Goal: Navigation & Orientation: Find specific page/section

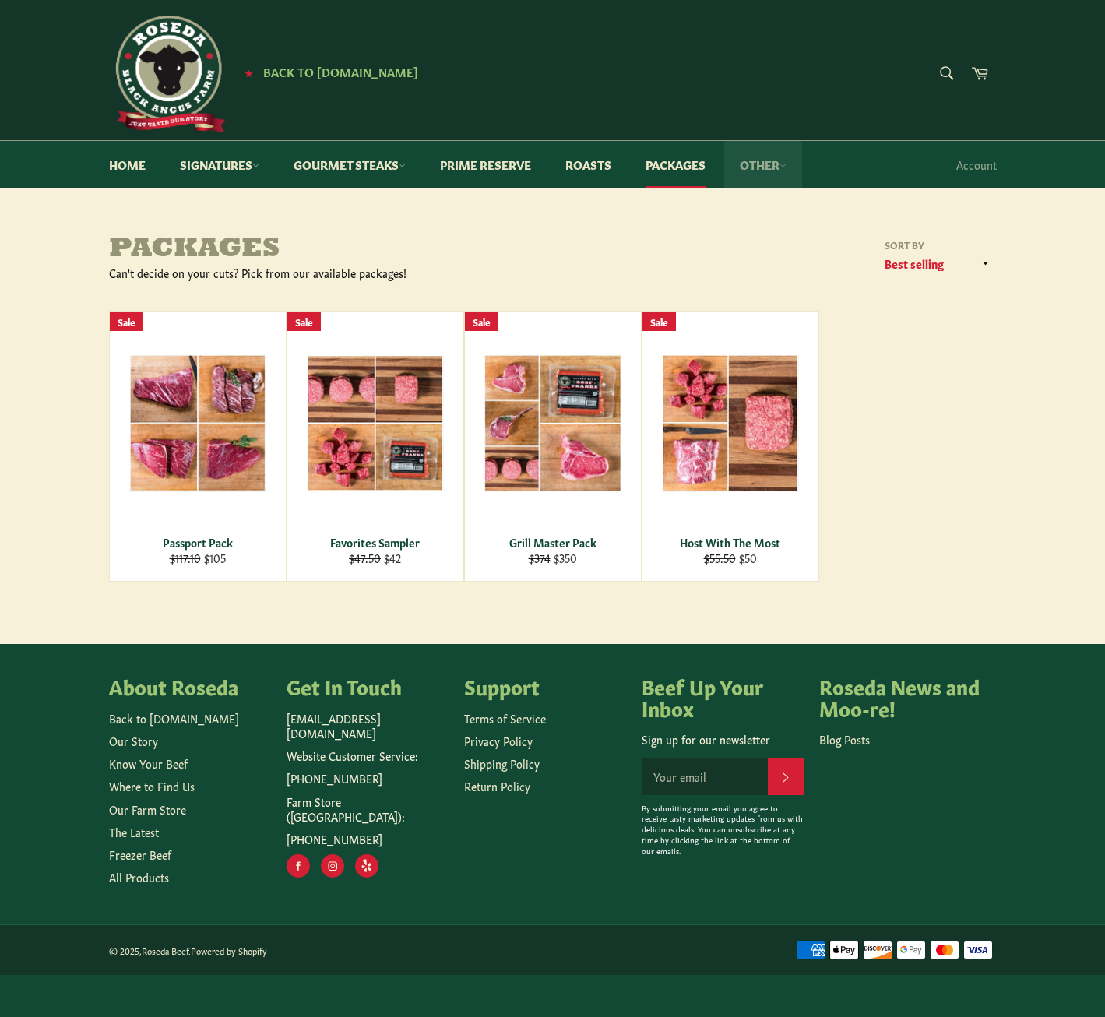
click at [779, 164] on link "Other" at bounding box center [763, 165] width 78 height 48
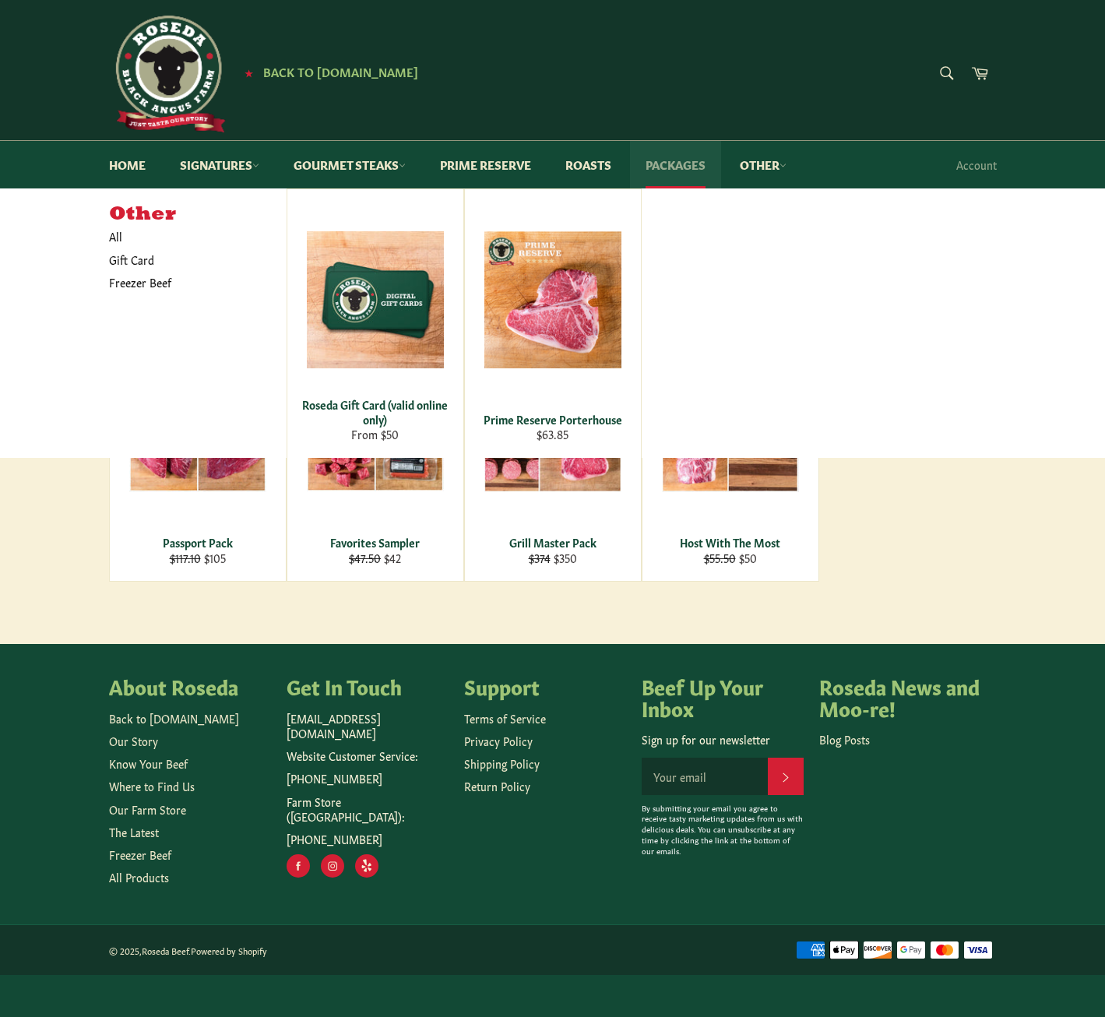
click at [678, 161] on link "Packages" at bounding box center [675, 165] width 91 height 48
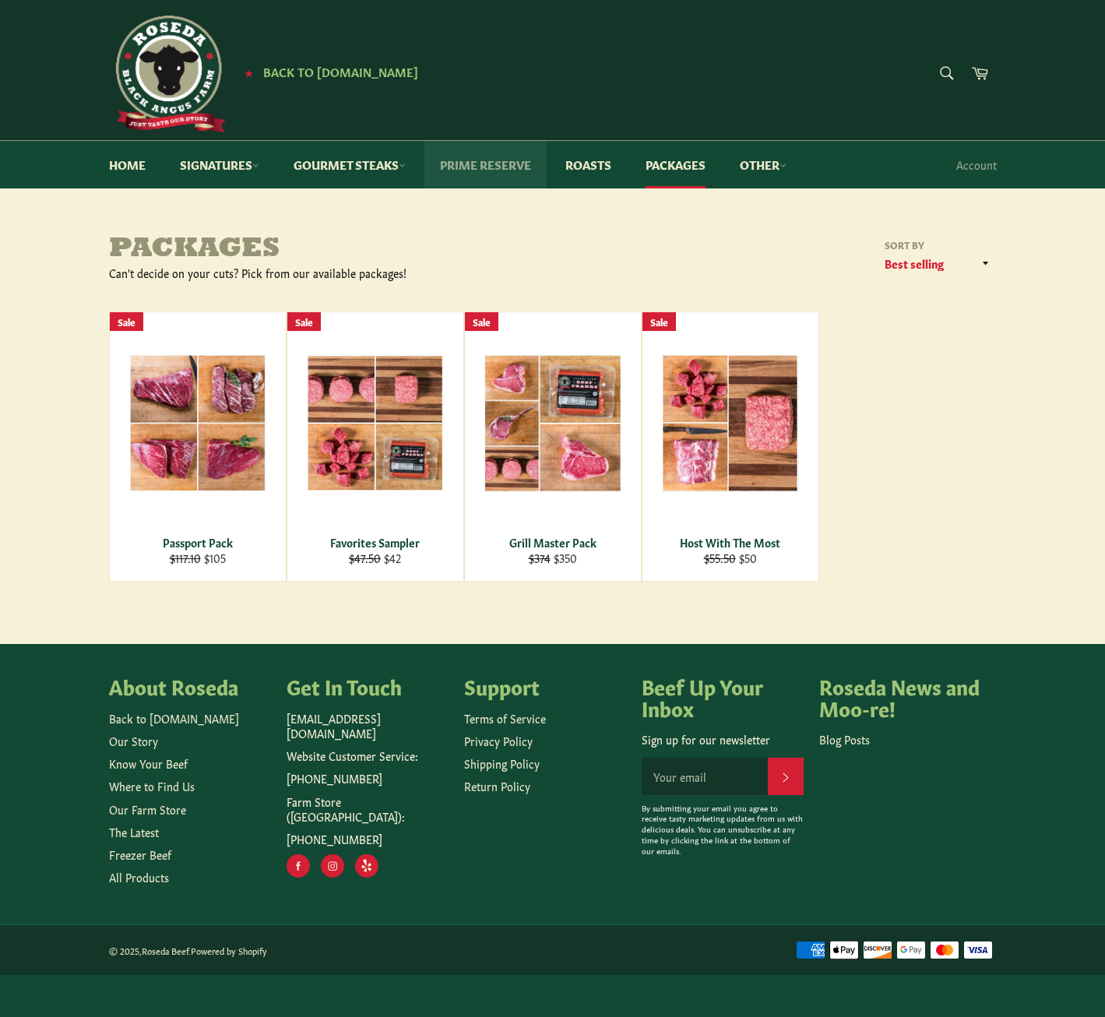
click at [488, 161] on link "Prime Reserve" at bounding box center [485, 165] width 122 height 48
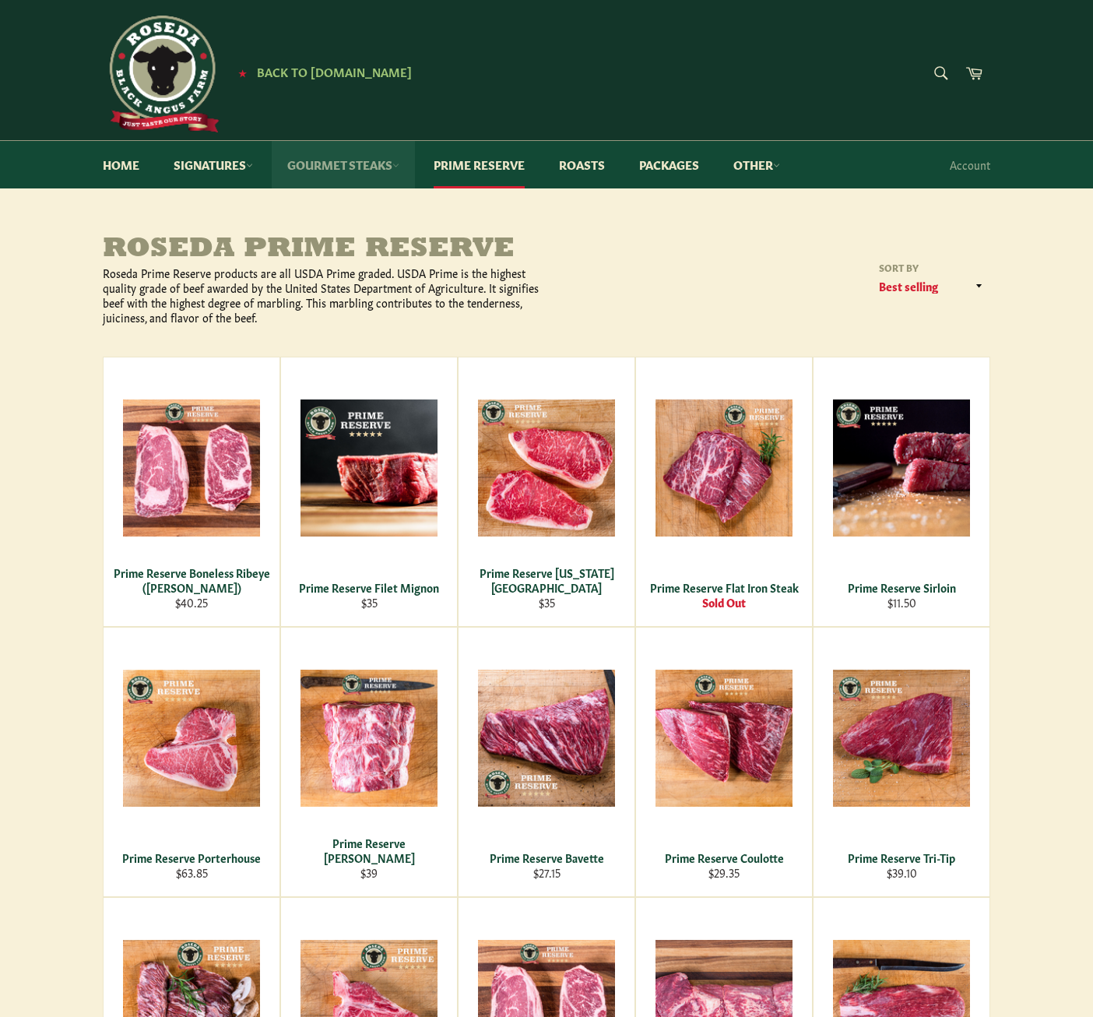
click at [399, 165] on icon at bounding box center [395, 165] width 7 height 7
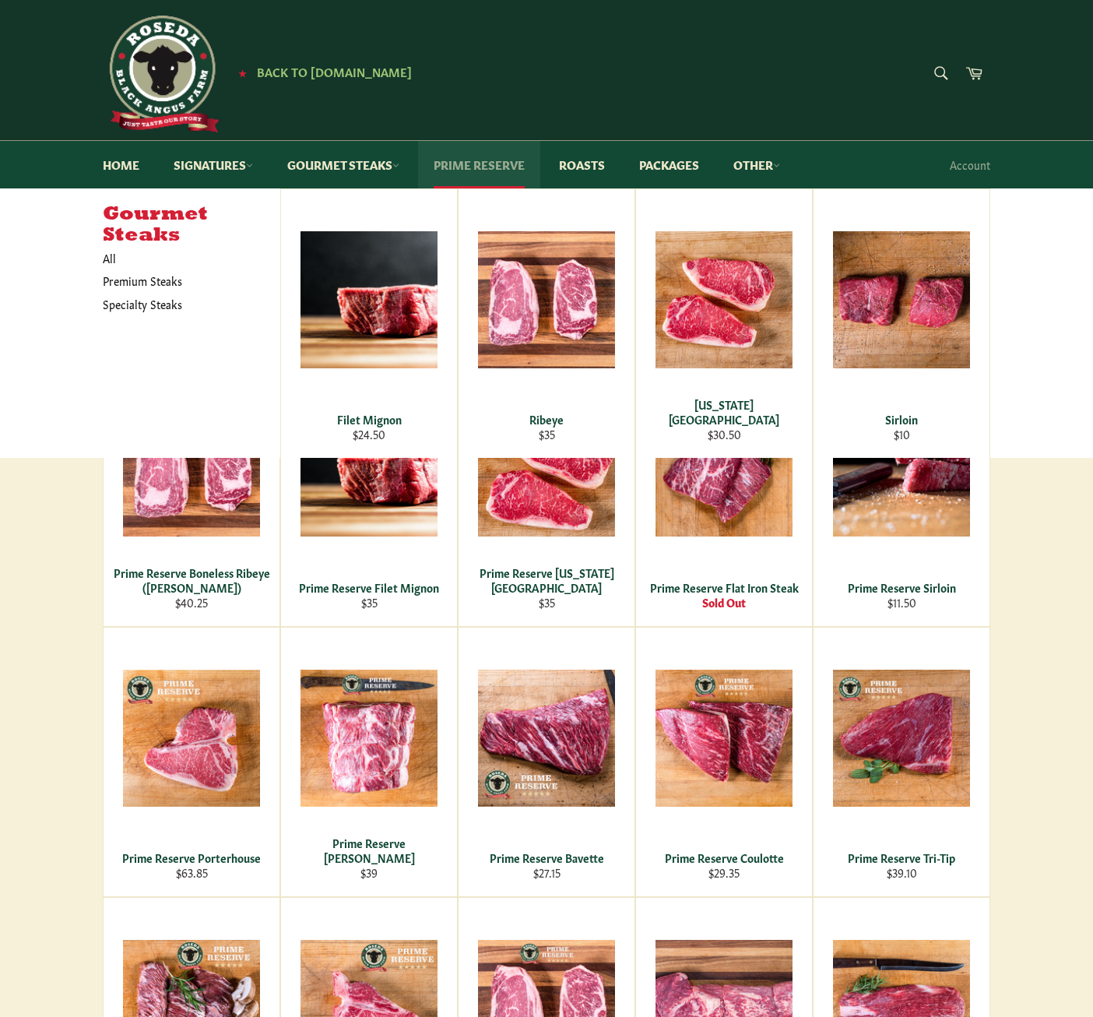
click at [466, 161] on link "Prime Reserve" at bounding box center [479, 165] width 122 height 48
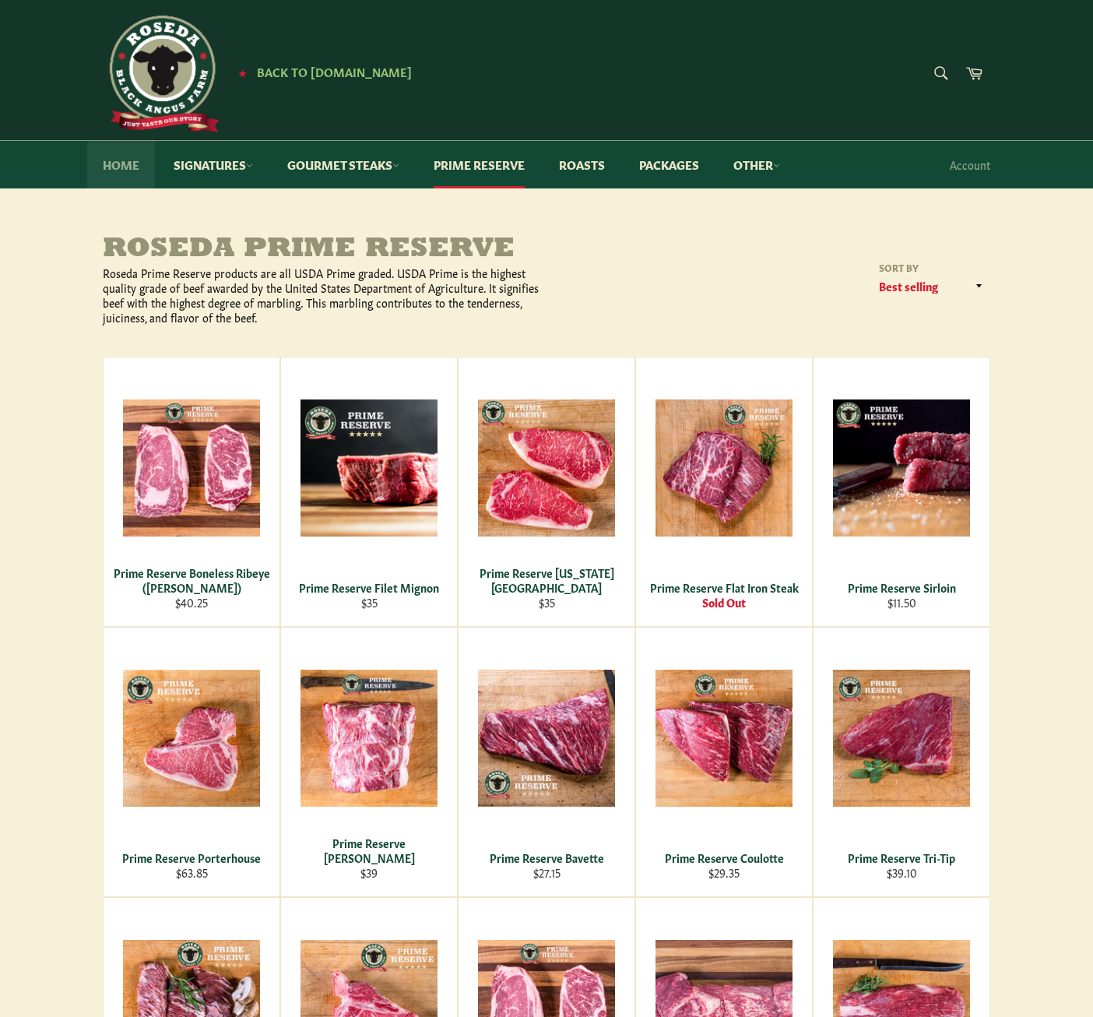
click at [113, 166] on link "Home" at bounding box center [121, 165] width 68 height 48
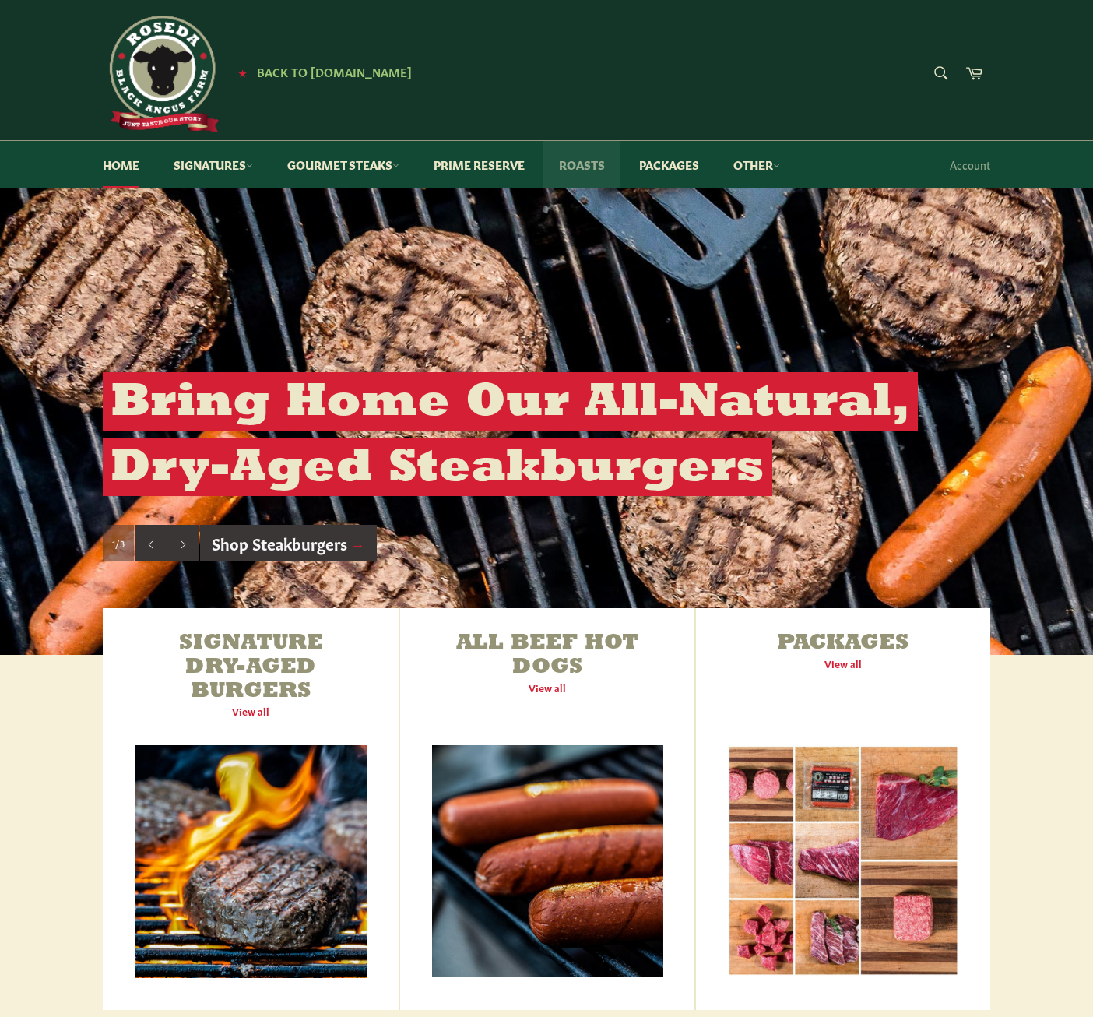
click at [589, 160] on link "Roasts" at bounding box center [582, 165] width 77 height 48
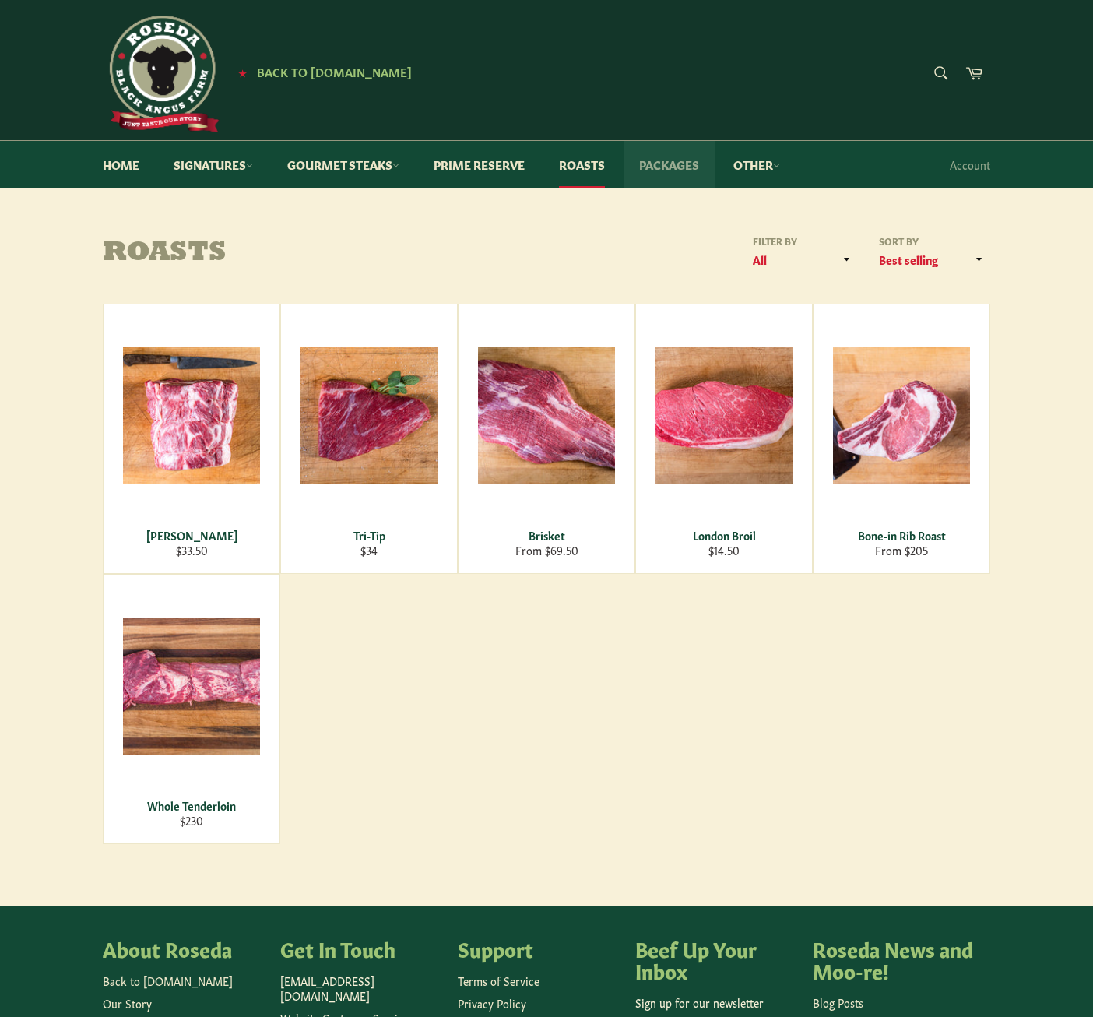
click at [660, 159] on link "Packages" at bounding box center [669, 165] width 91 height 48
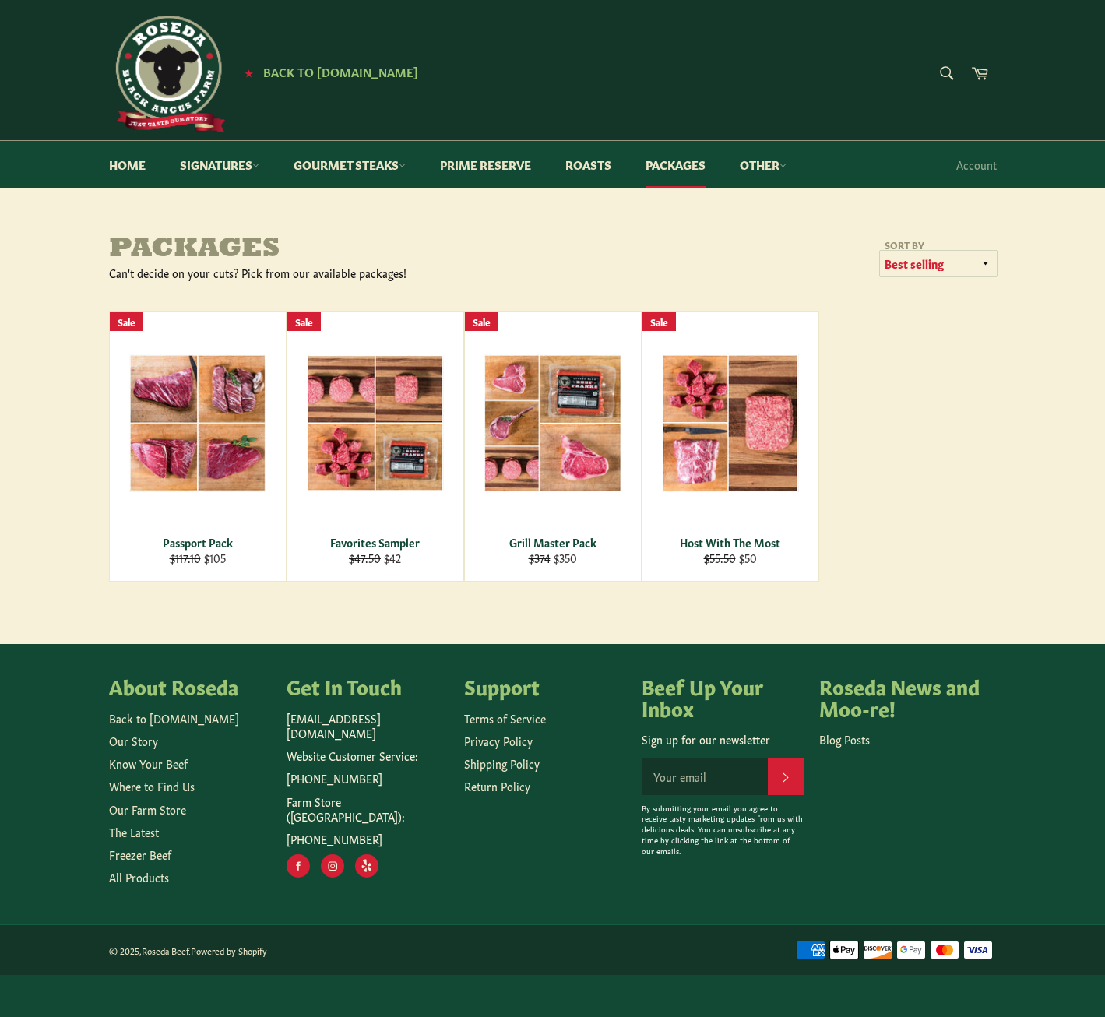
click at [987, 259] on select "Featured Best selling Alphabetically, A-Z Alphabetically, Z-A Price, low to hig…" at bounding box center [938, 264] width 117 height 26
click at [597, 228] on div "Packages Can't decide on your cuts? Pick from our available packages! Sort by F…" at bounding box center [552, 581] width 1105 height 787
click at [498, 161] on link "Prime Reserve" at bounding box center [485, 165] width 122 height 48
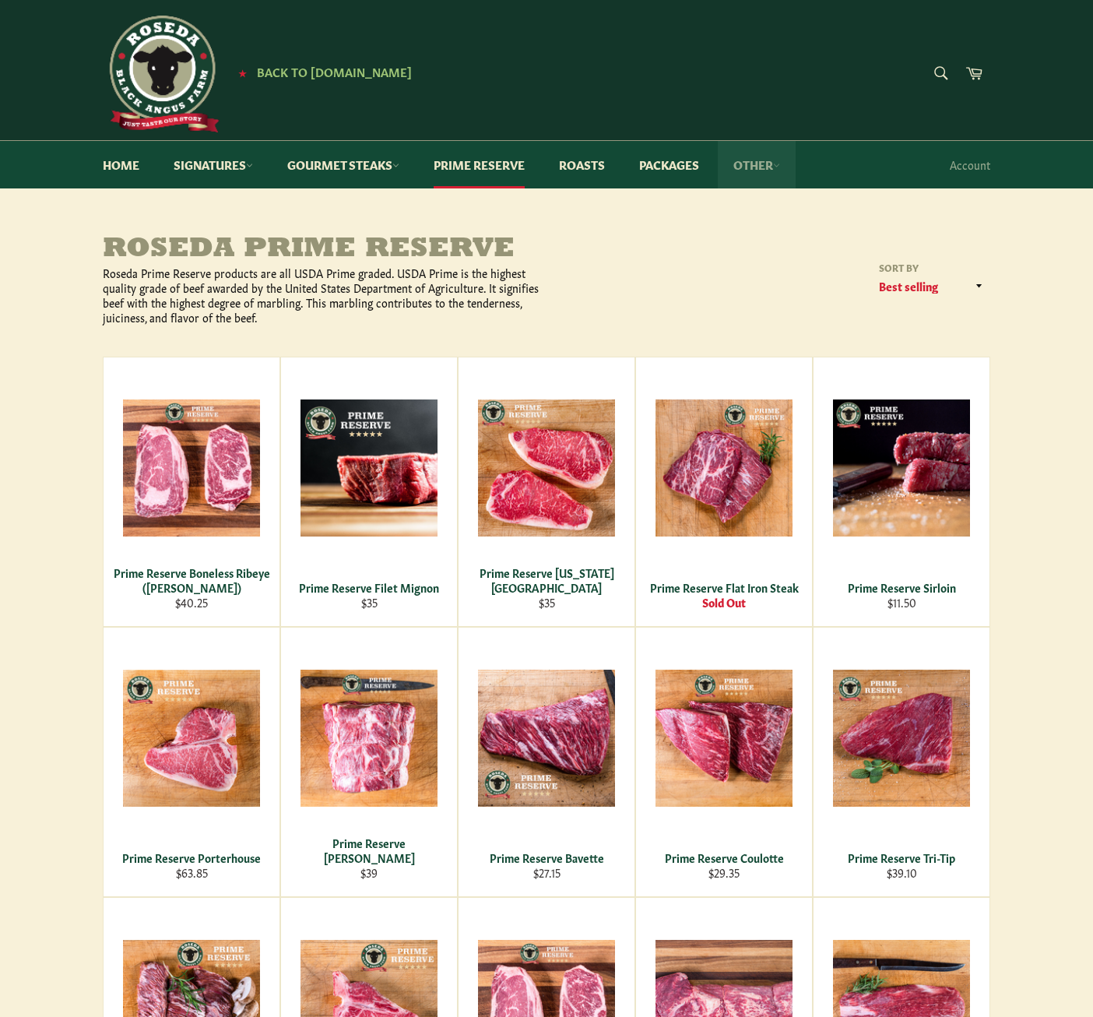
click at [755, 166] on link "Other" at bounding box center [757, 165] width 78 height 48
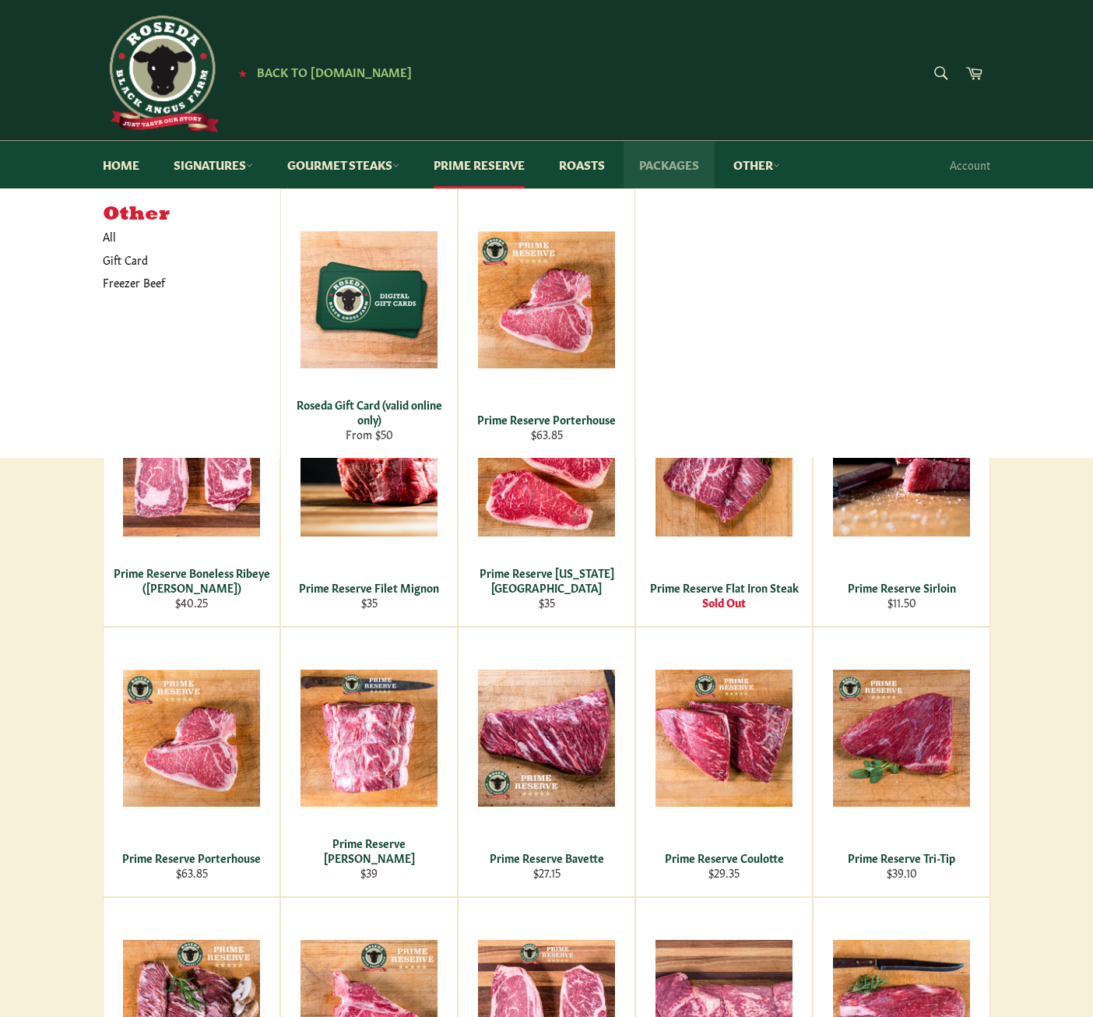
click at [663, 164] on link "Packages" at bounding box center [669, 165] width 91 height 48
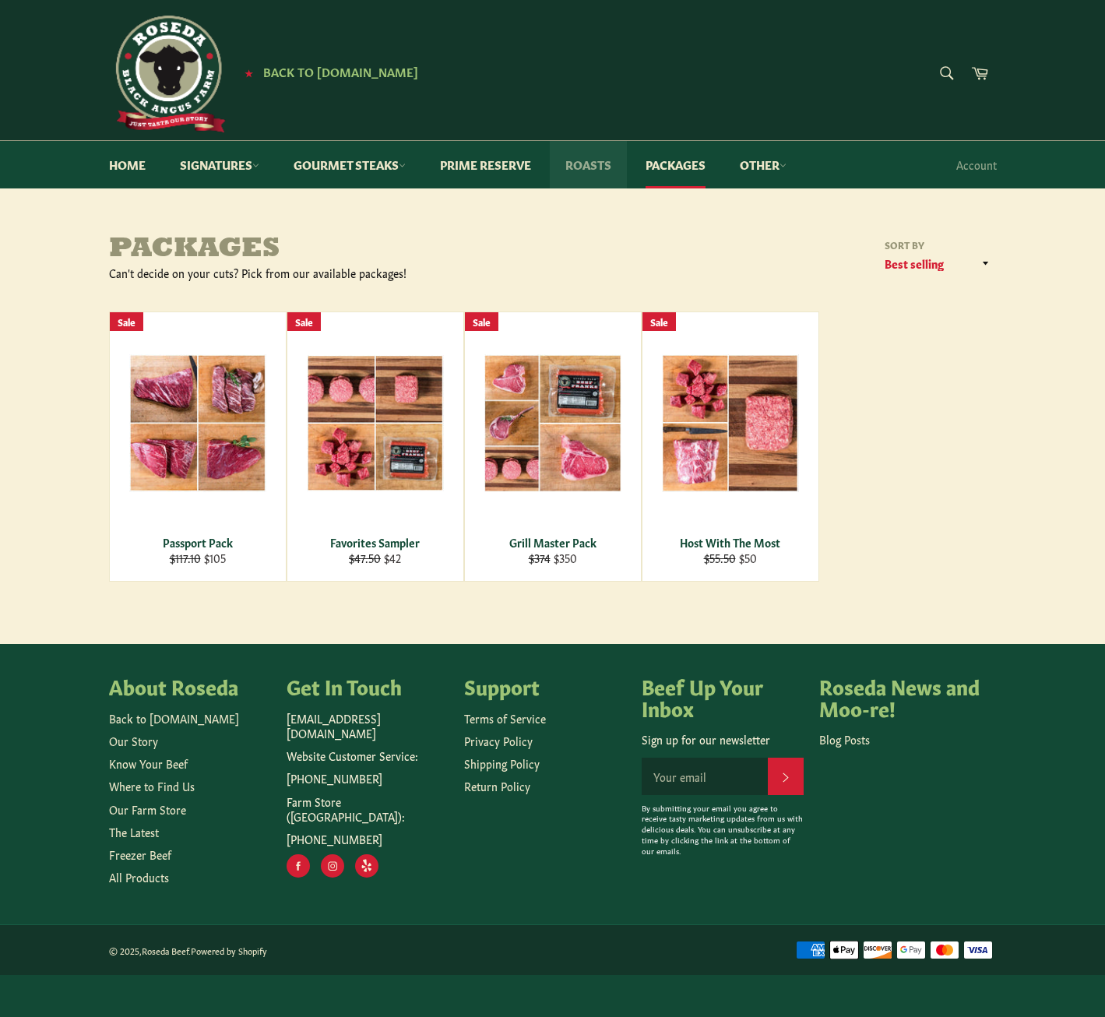
click at [601, 170] on link "Roasts" at bounding box center [588, 165] width 77 height 48
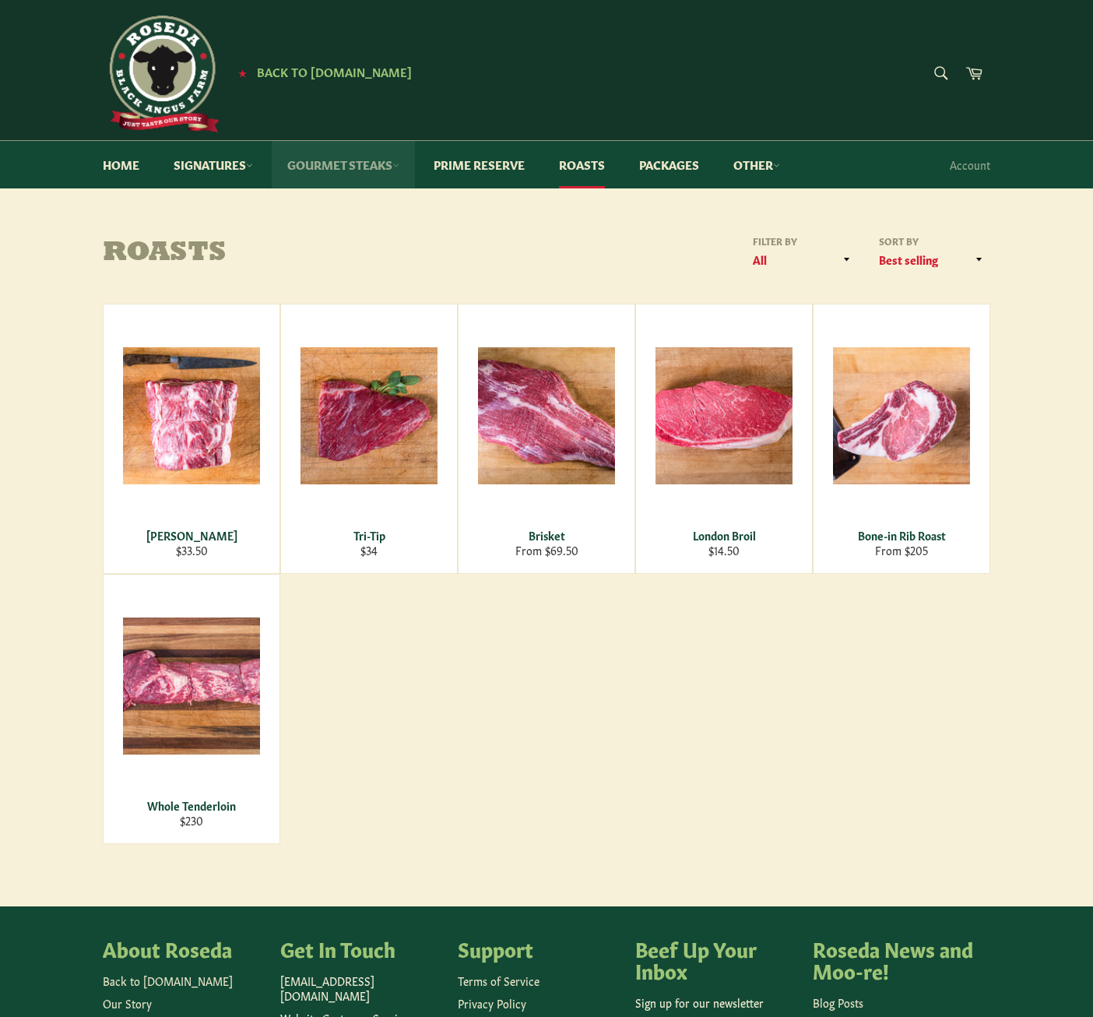
click at [370, 162] on link "Gourmet Steaks" at bounding box center [343, 165] width 143 height 48
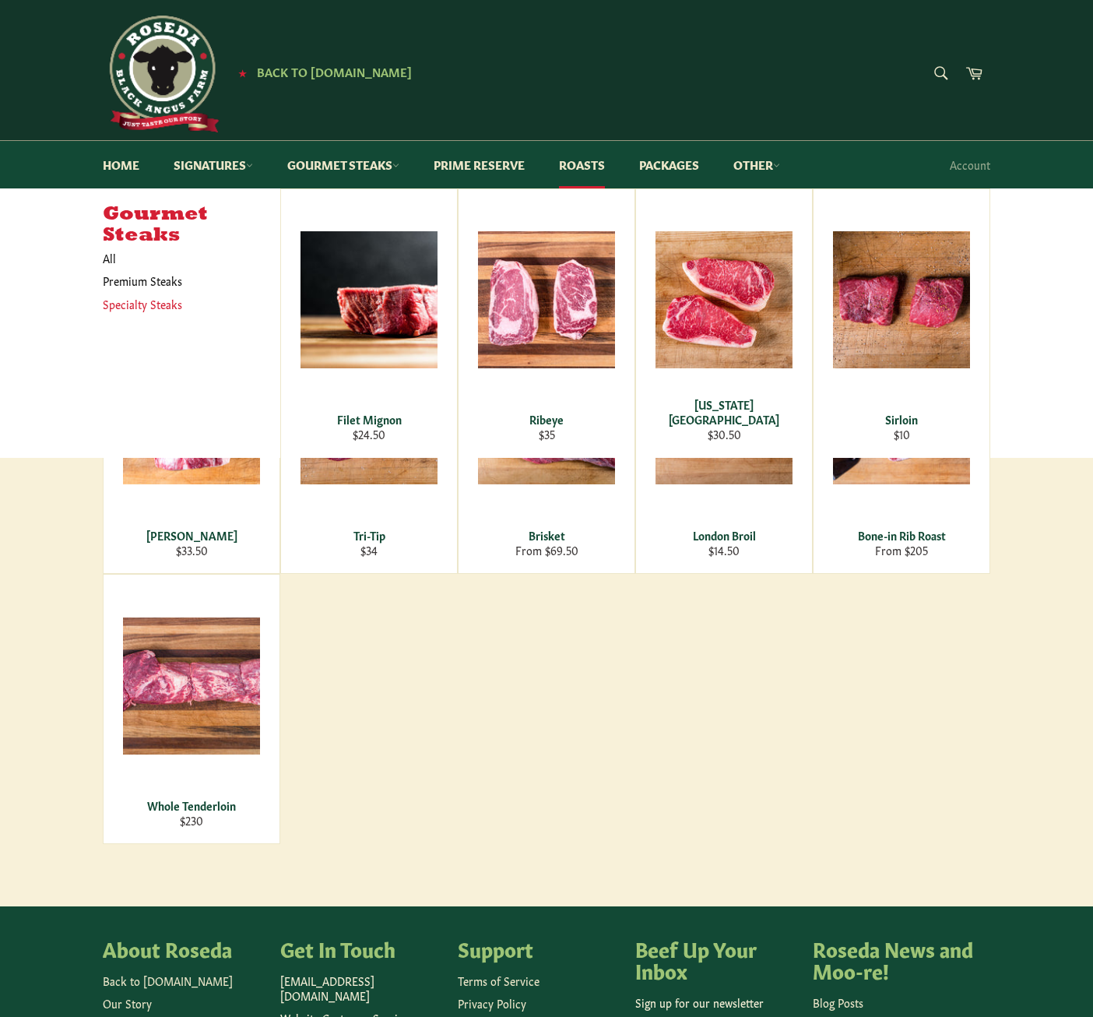
click at [165, 308] on link "Specialty Steaks" at bounding box center [180, 304] width 170 height 23
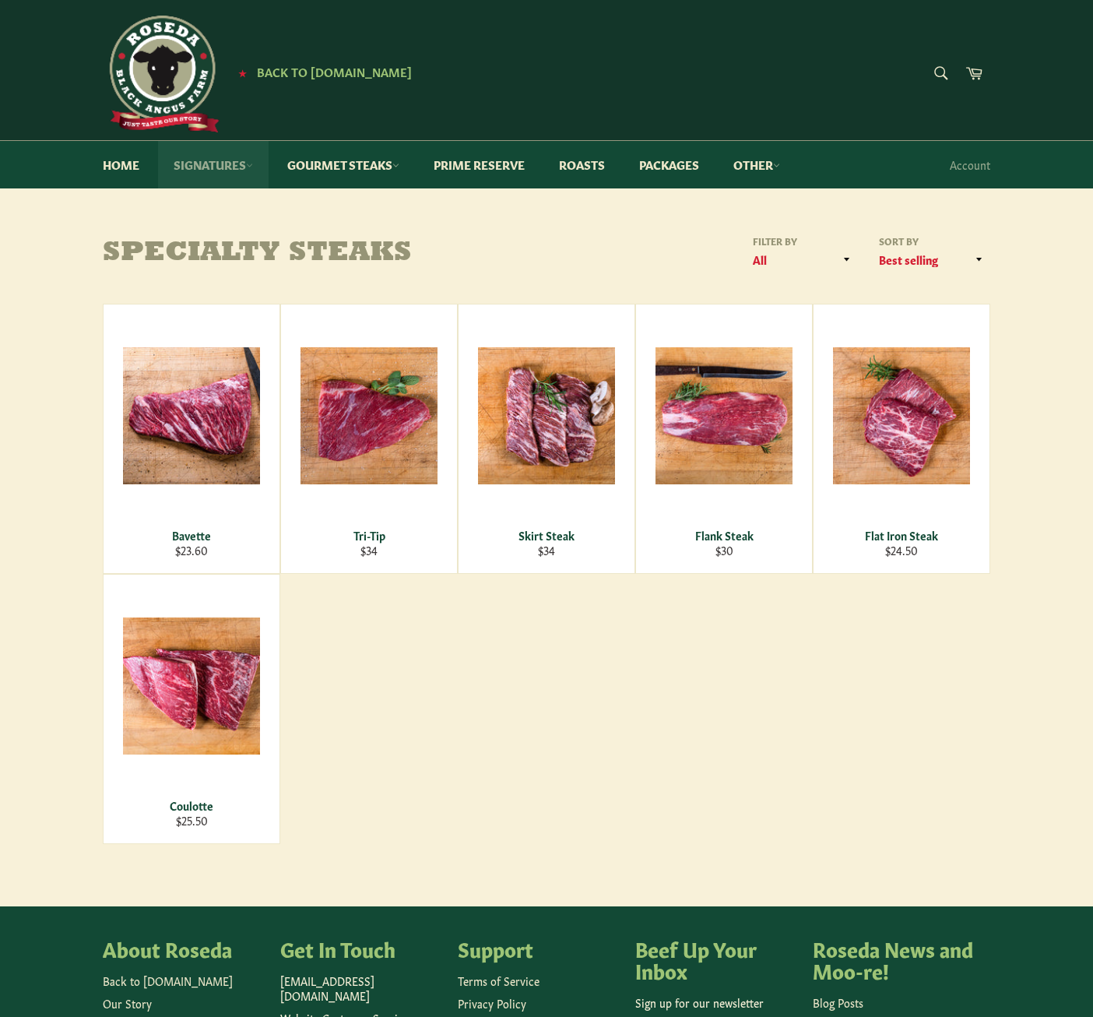
click at [211, 163] on link "Signatures" at bounding box center [213, 165] width 111 height 48
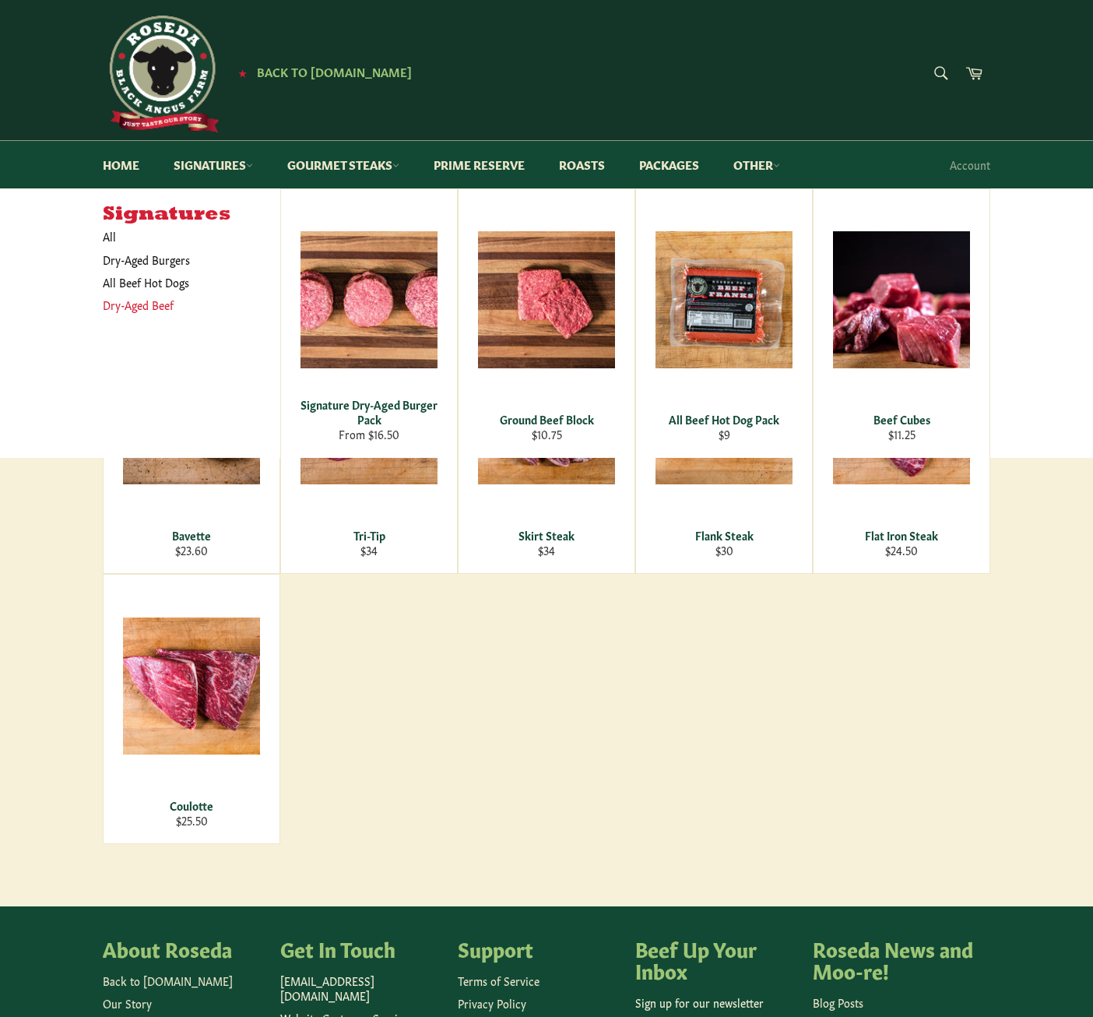
click at [148, 305] on link "Dry-Aged Beef" at bounding box center [180, 305] width 170 height 23
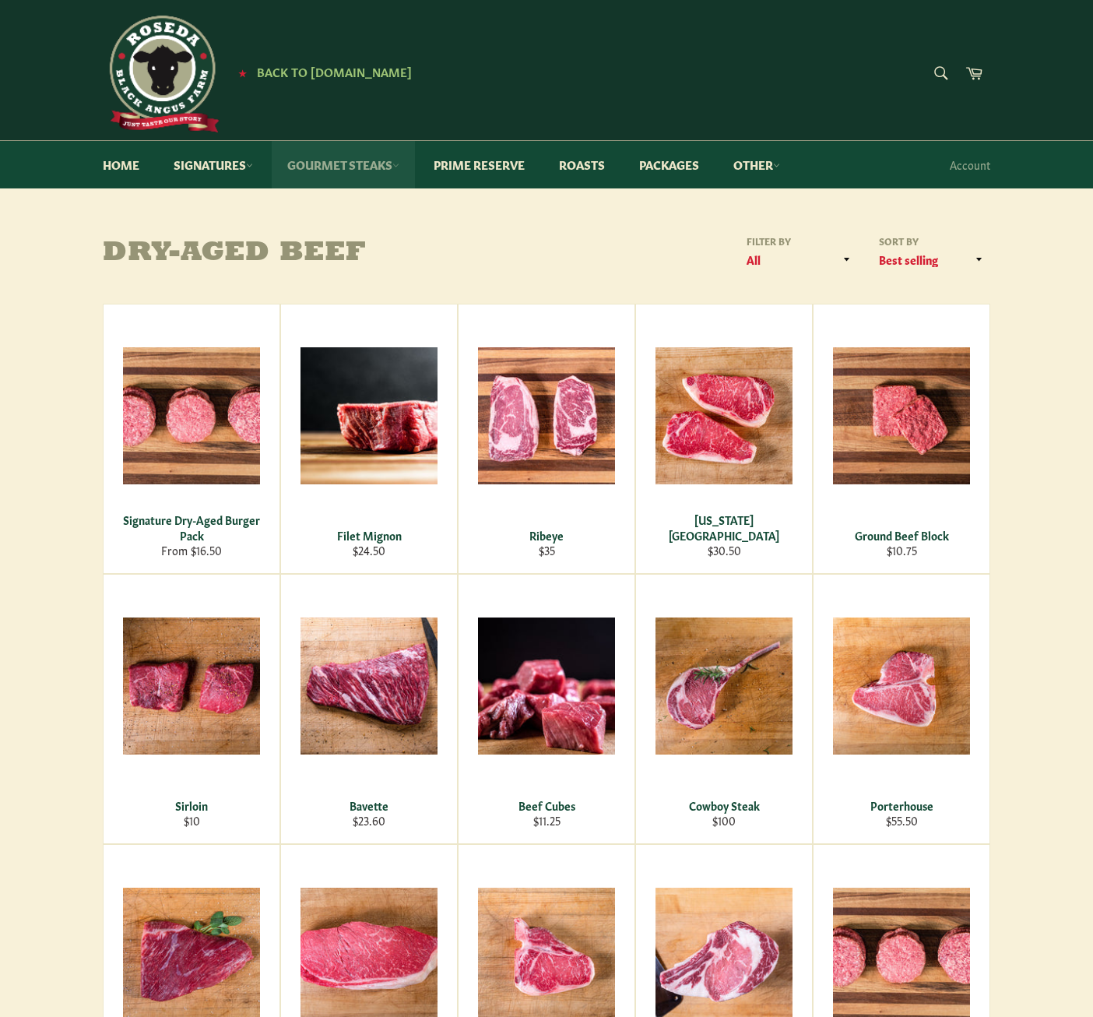
click at [392, 161] on link "Gourmet Steaks" at bounding box center [343, 165] width 143 height 48
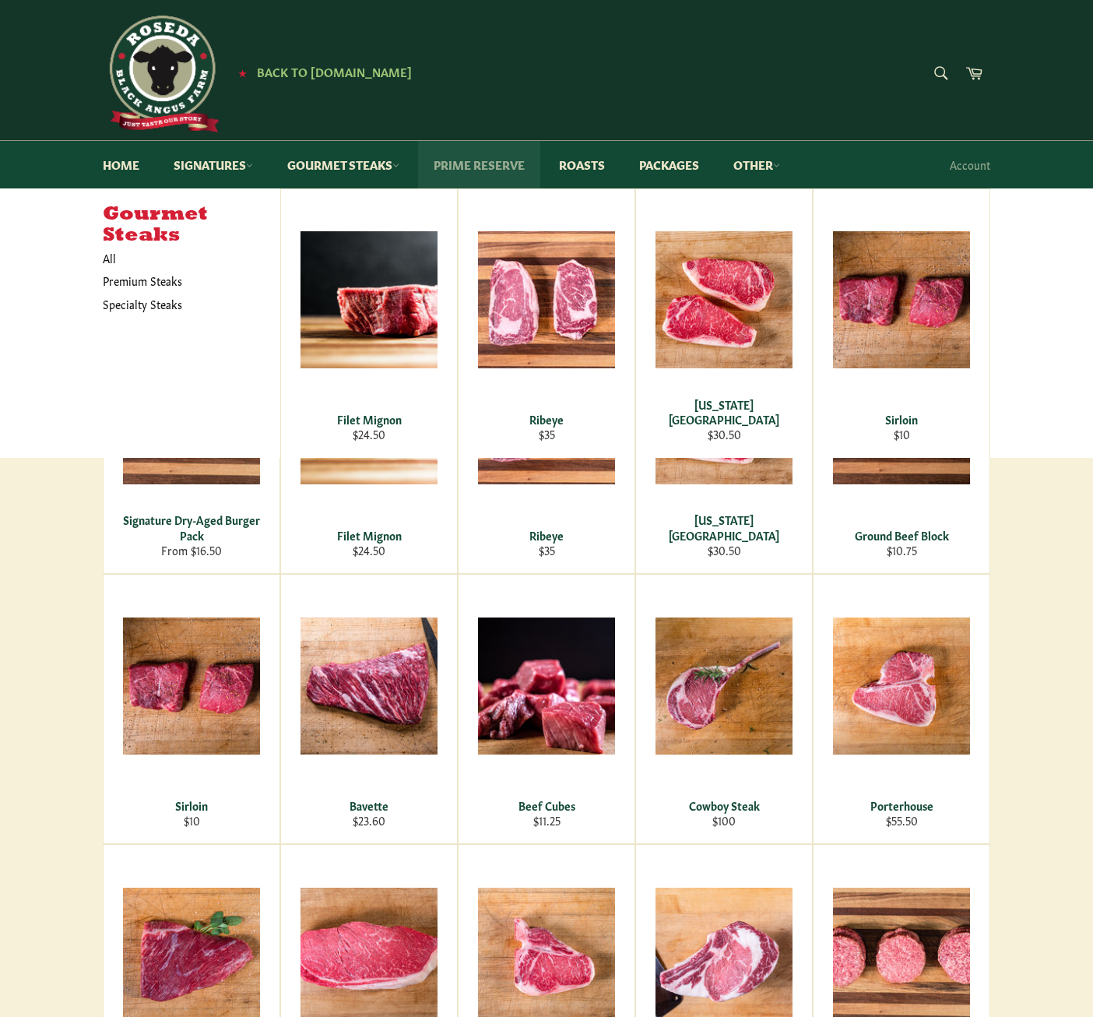
click at [502, 155] on link "Prime Reserve" at bounding box center [479, 165] width 122 height 48
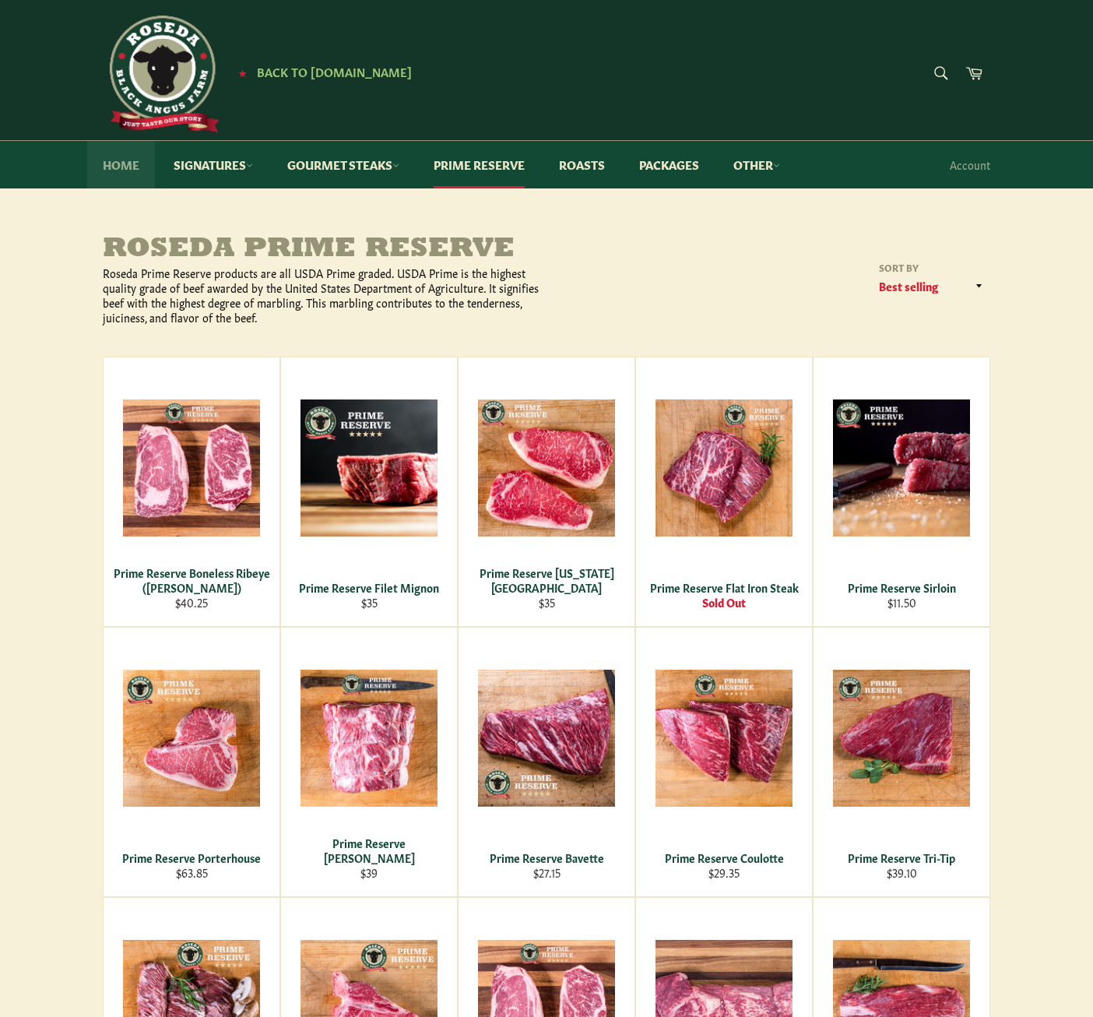
click at [113, 164] on link "Home" at bounding box center [121, 165] width 68 height 48
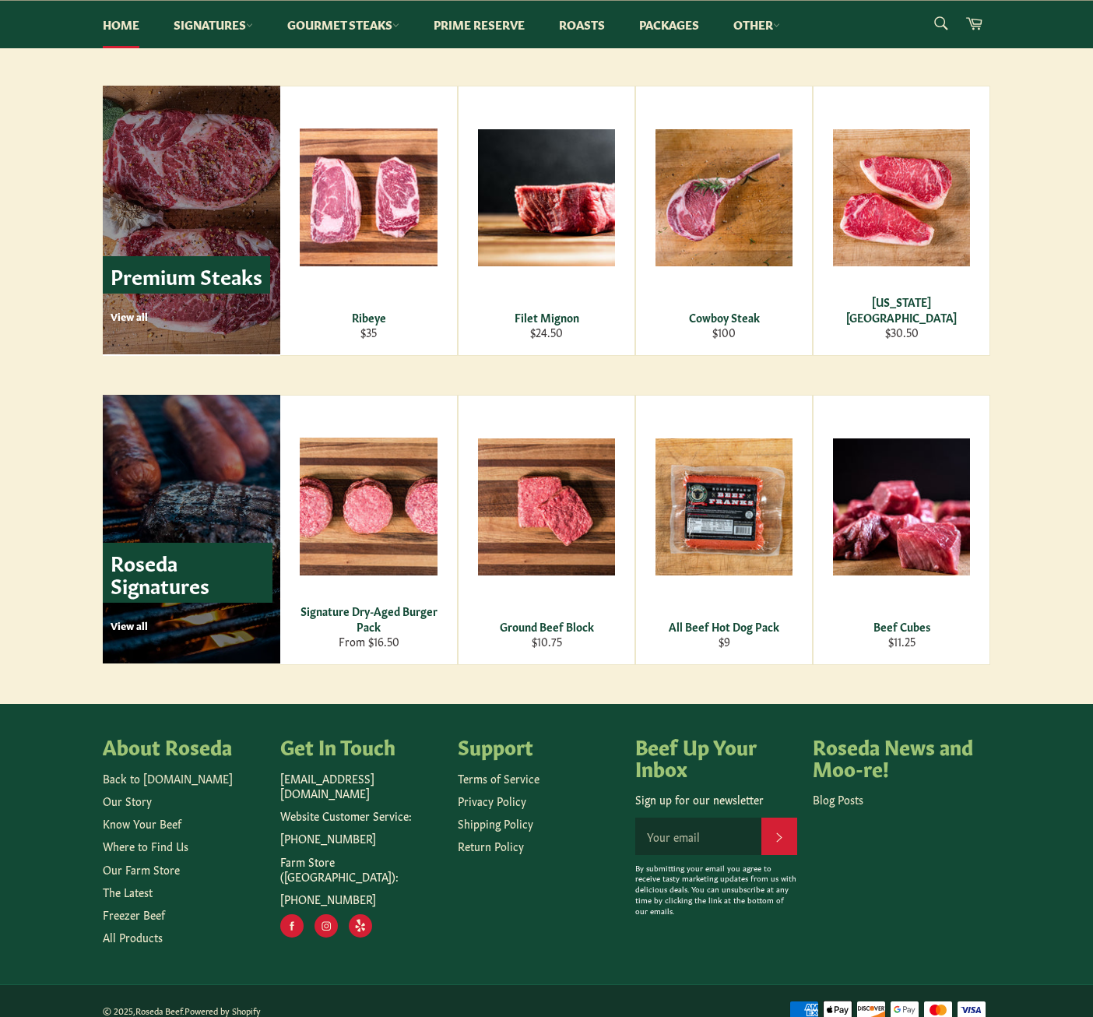
scroll to position [1831, 0]
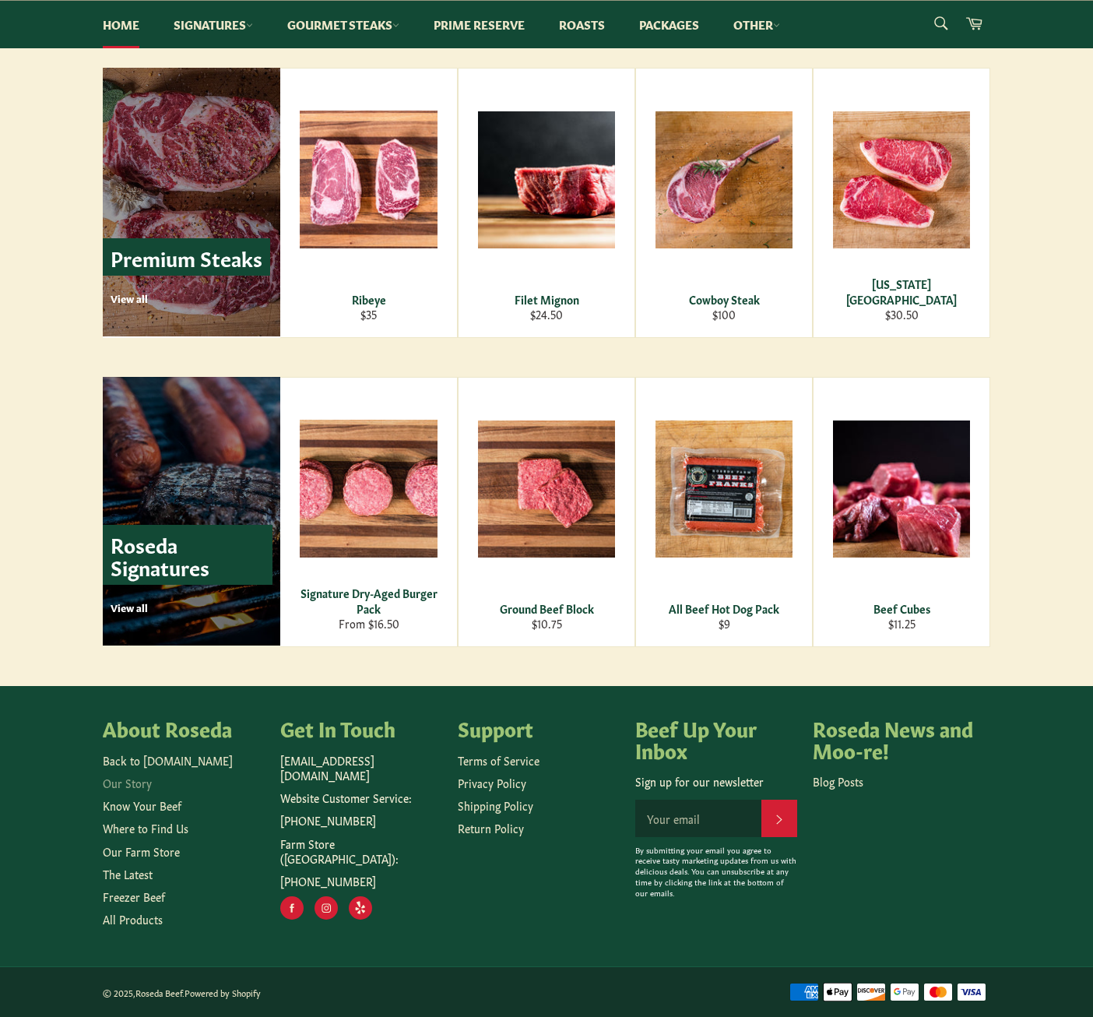
click at [139, 783] on link "Our Story" at bounding box center [127, 783] width 49 height 16
